Goal: Check status

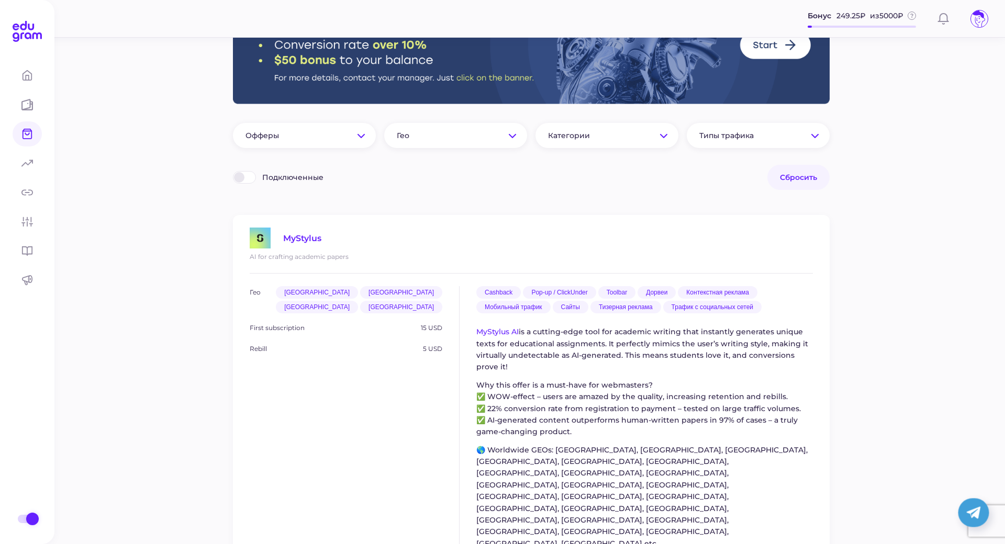
scroll to position [52, 0]
click at [33, 512] on span at bounding box center [32, 518] width 13 height 13
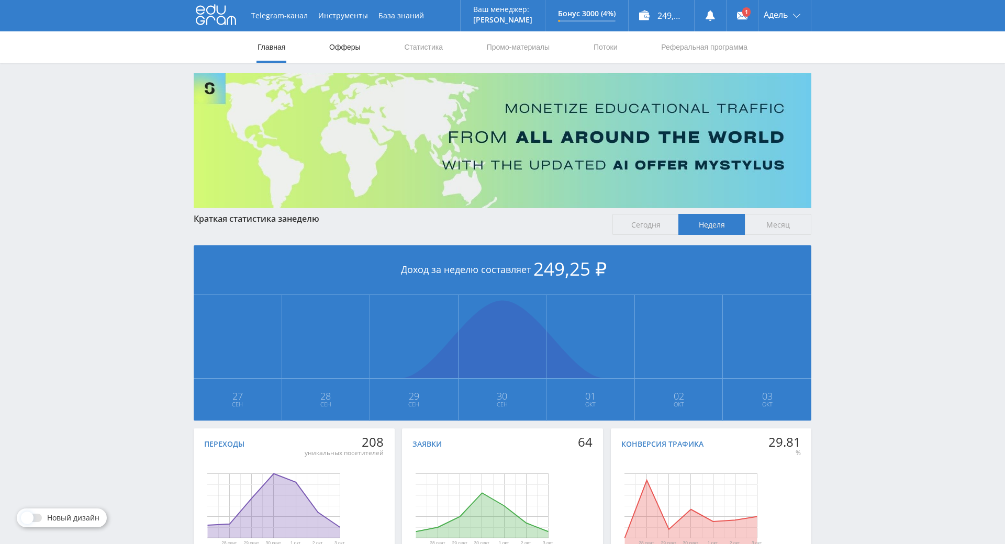
click at [352, 42] on link "Офферы" at bounding box center [344, 46] width 33 height 31
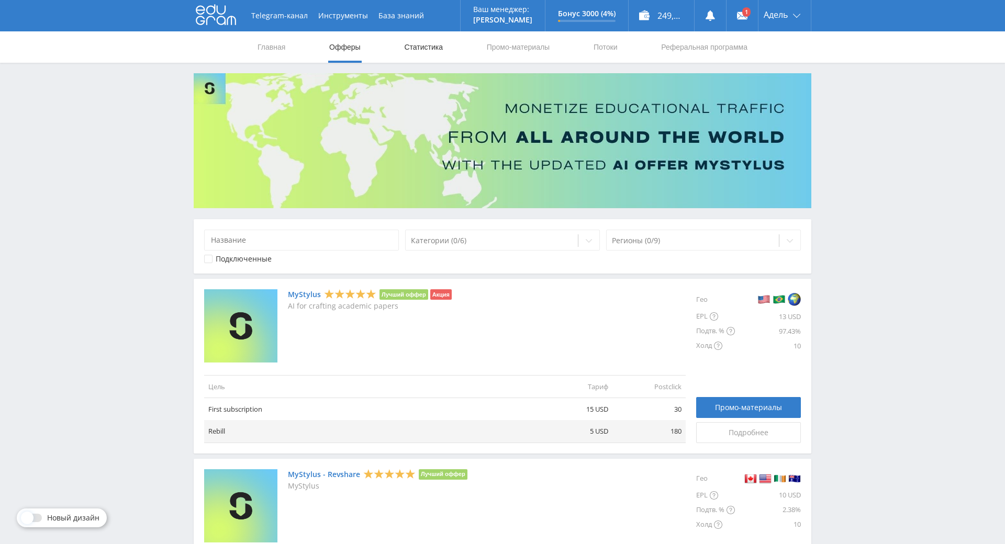
click at [419, 47] on link "Статистика" at bounding box center [423, 46] width 41 height 31
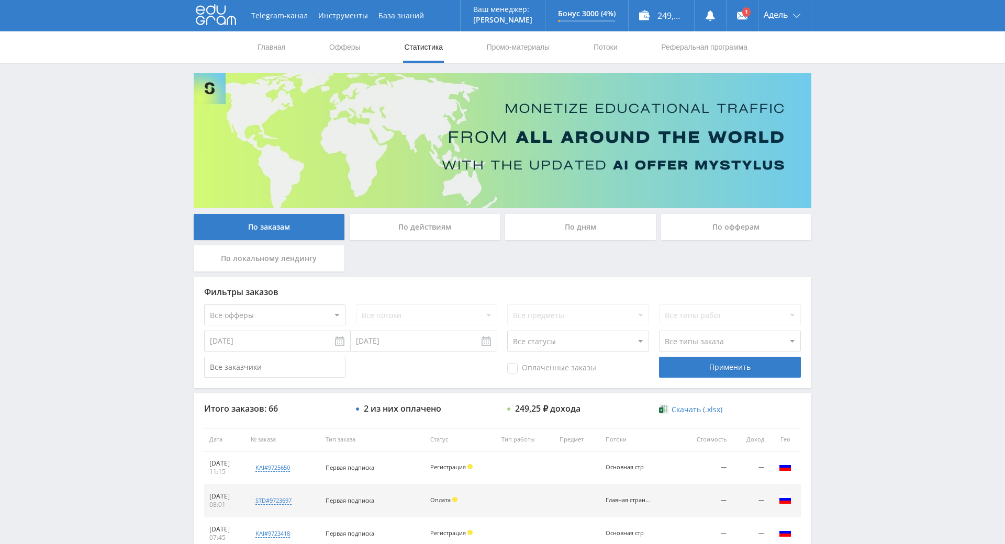
click at [288, 49] on nav "Главная Офферы Статистика Промо-материалы Потоки Реферальная программа" at bounding box center [502, 46] width 492 height 31
click at [274, 49] on link "Главная" at bounding box center [271, 46] width 30 height 31
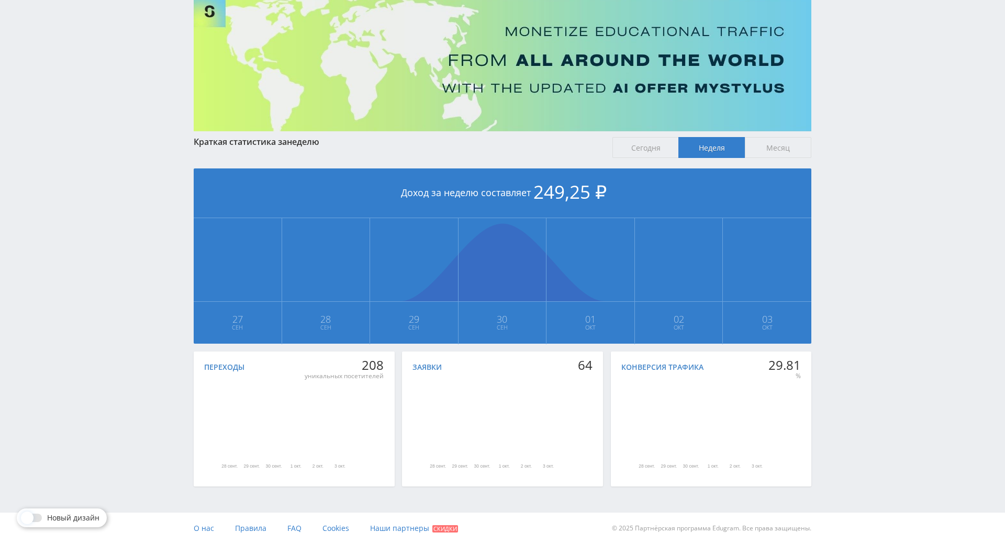
scroll to position [140, 0]
